Goal: Find specific page/section: Find specific page/section

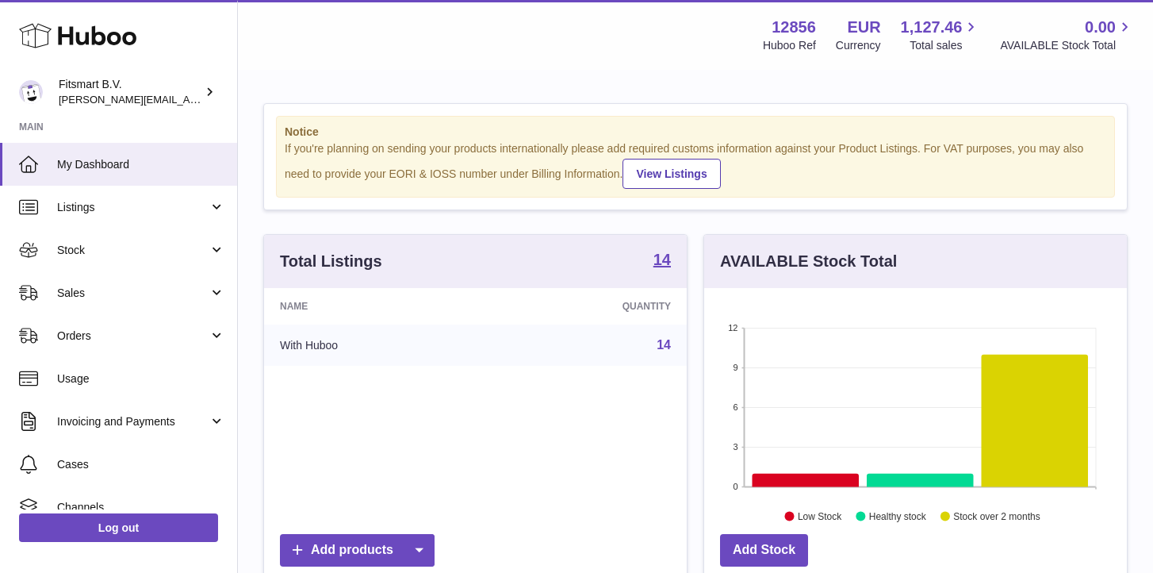
scroll to position [248, 423]
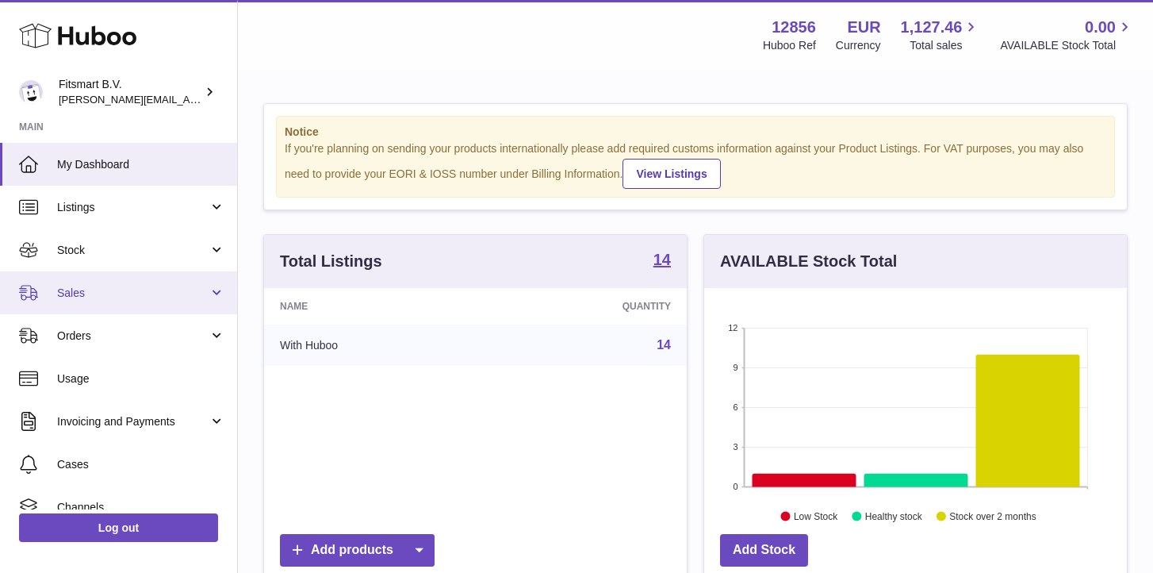
click at [83, 297] on span "Sales" at bounding box center [133, 293] width 152 height 15
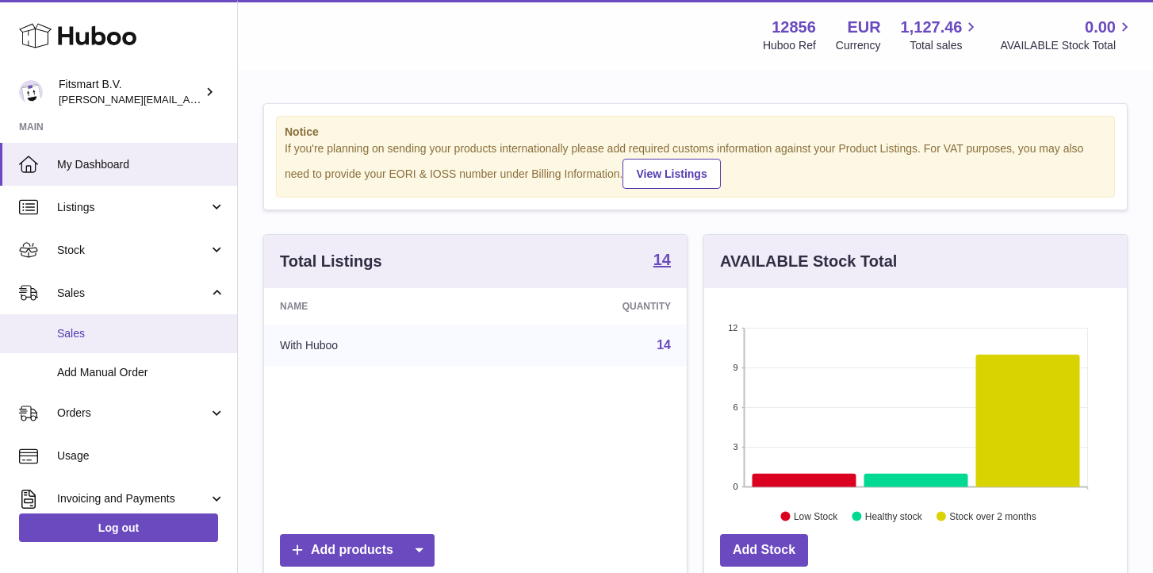
click at [74, 331] on span "Sales" at bounding box center [141, 333] width 168 height 15
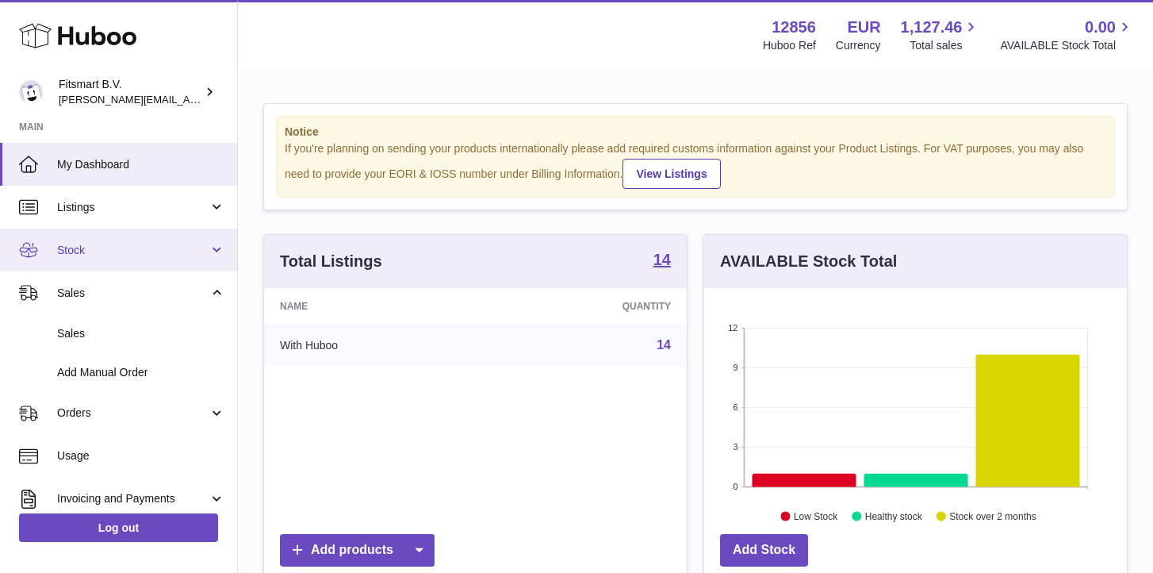
click at [74, 239] on link "Stock" at bounding box center [118, 249] width 237 height 43
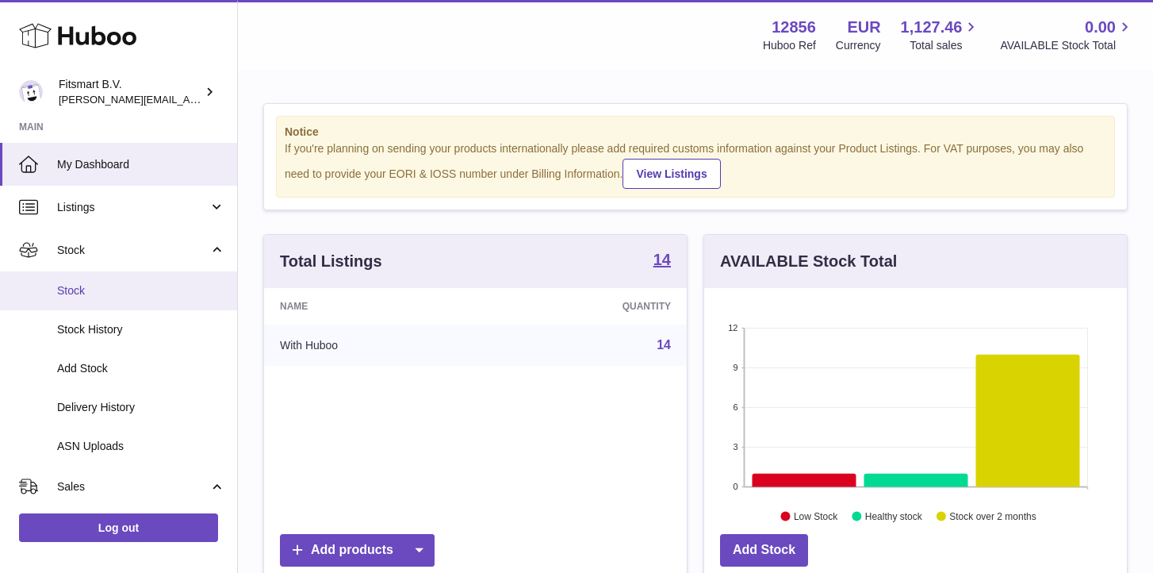
click at [79, 293] on span "Stock" at bounding box center [141, 290] width 168 height 15
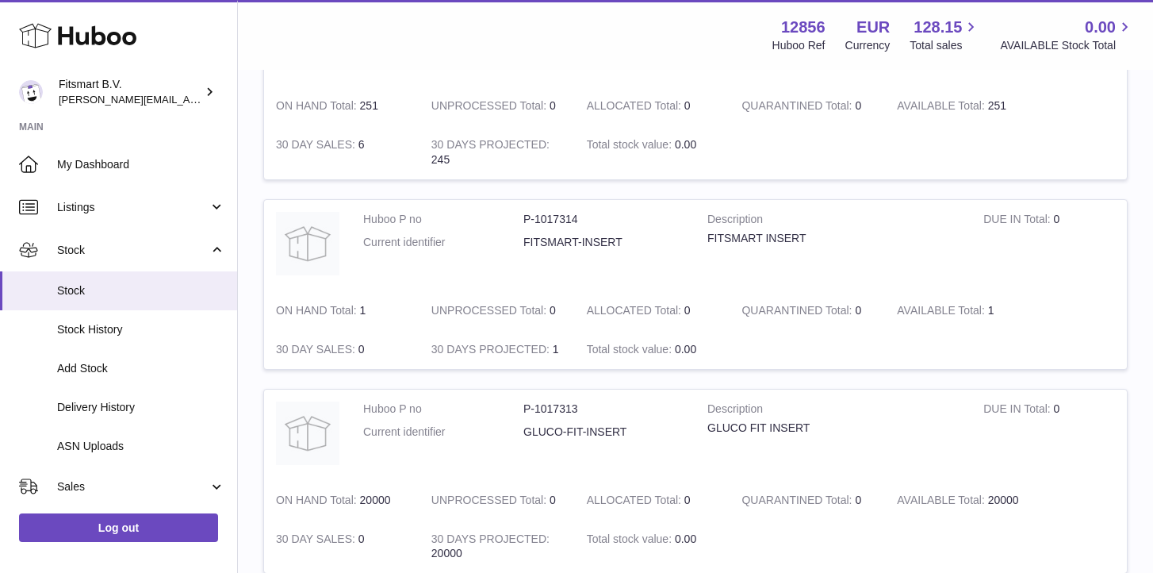
scroll to position [1865, 0]
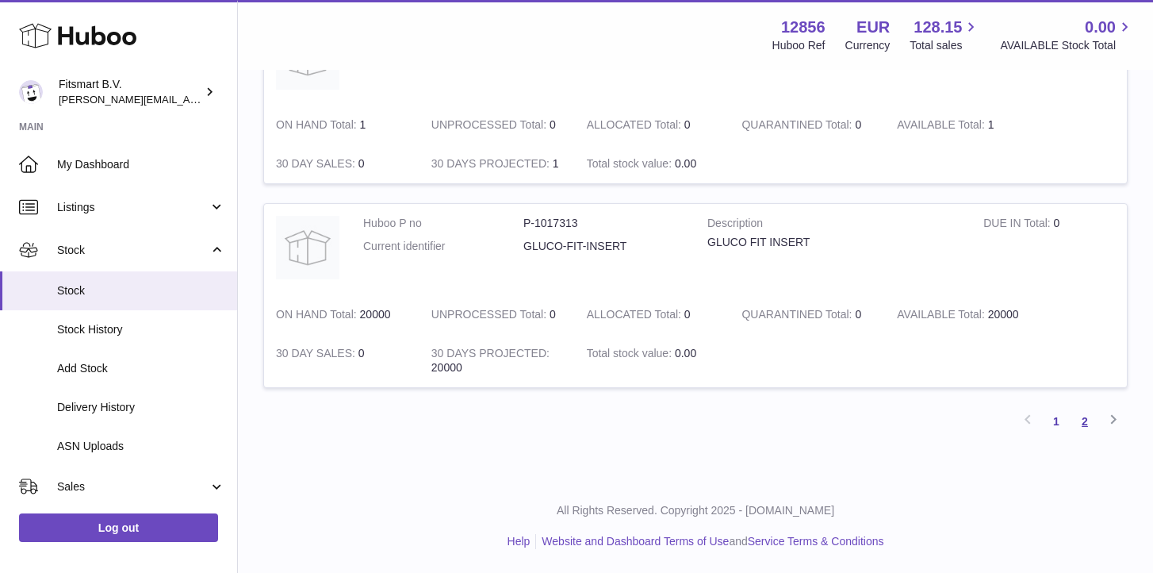
click at [1078, 428] on link "2" at bounding box center [1085, 421] width 29 height 29
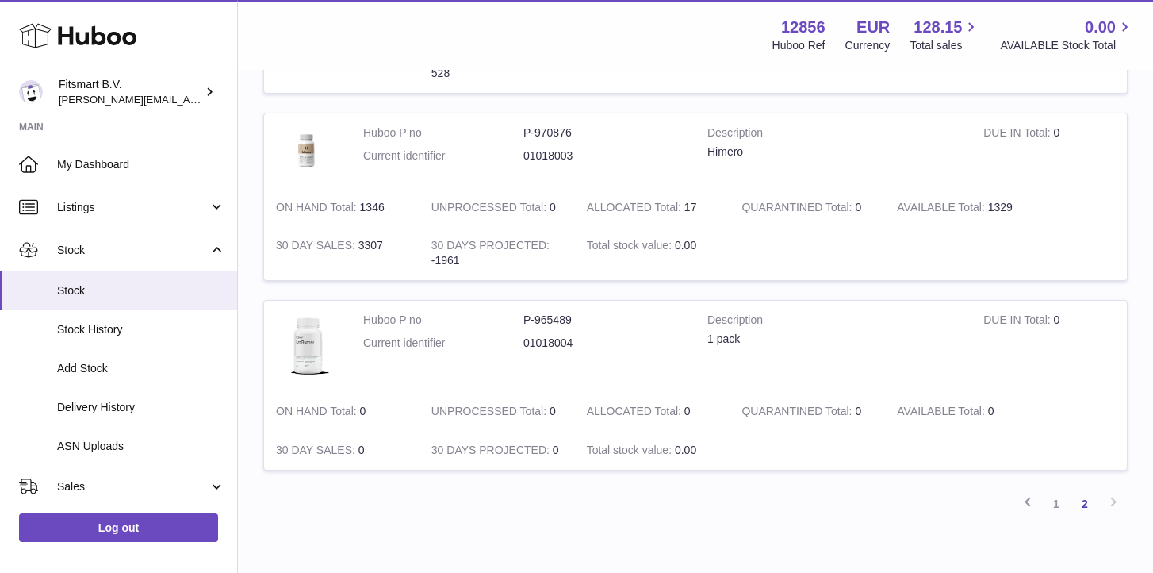
scroll to position [572, 0]
